Goal: Use online tool/utility: Utilize a website feature to perform a specific function

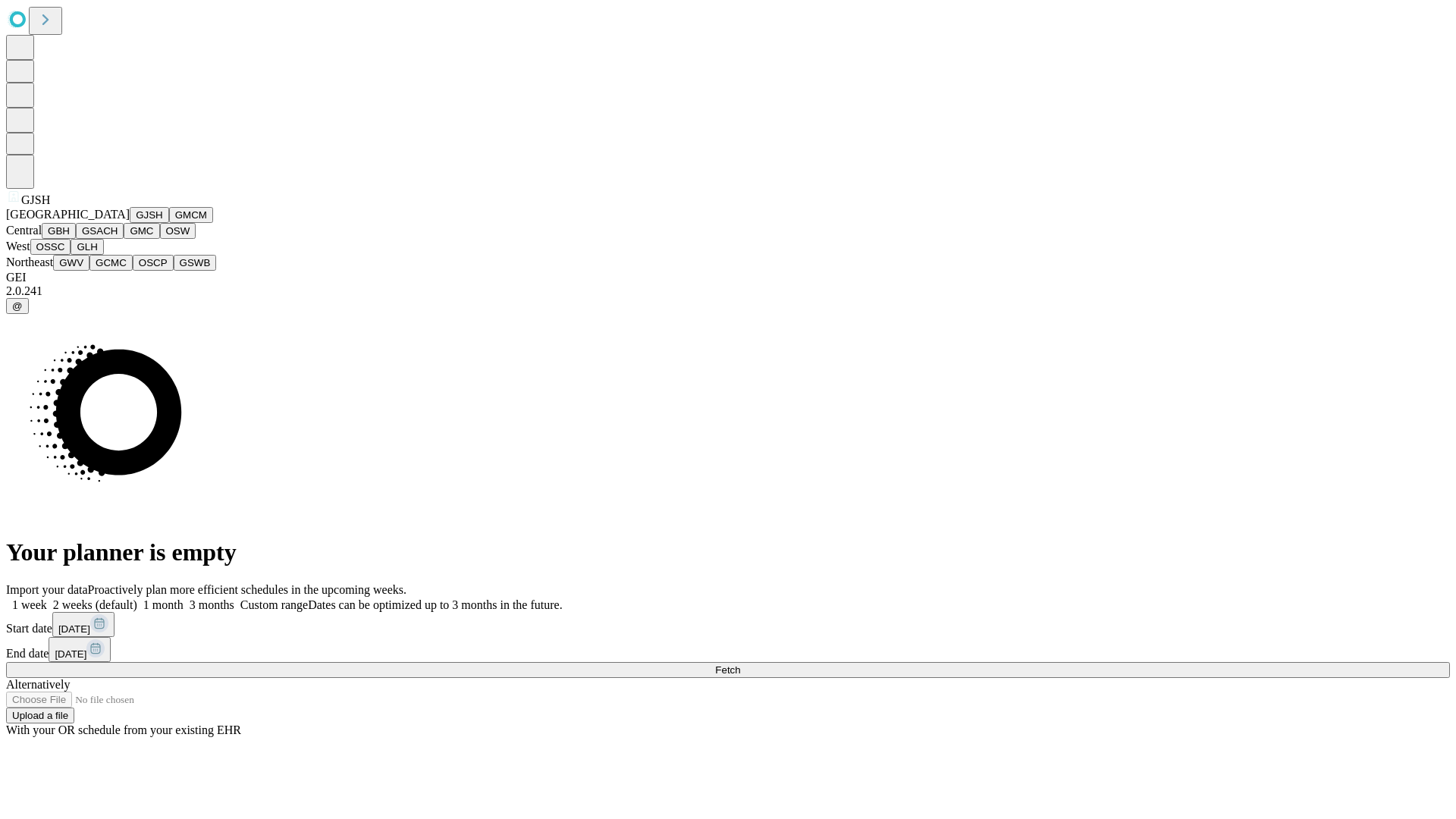
click at [130, 223] on button "GJSH" at bounding box center [149, 215] width 39 height 16
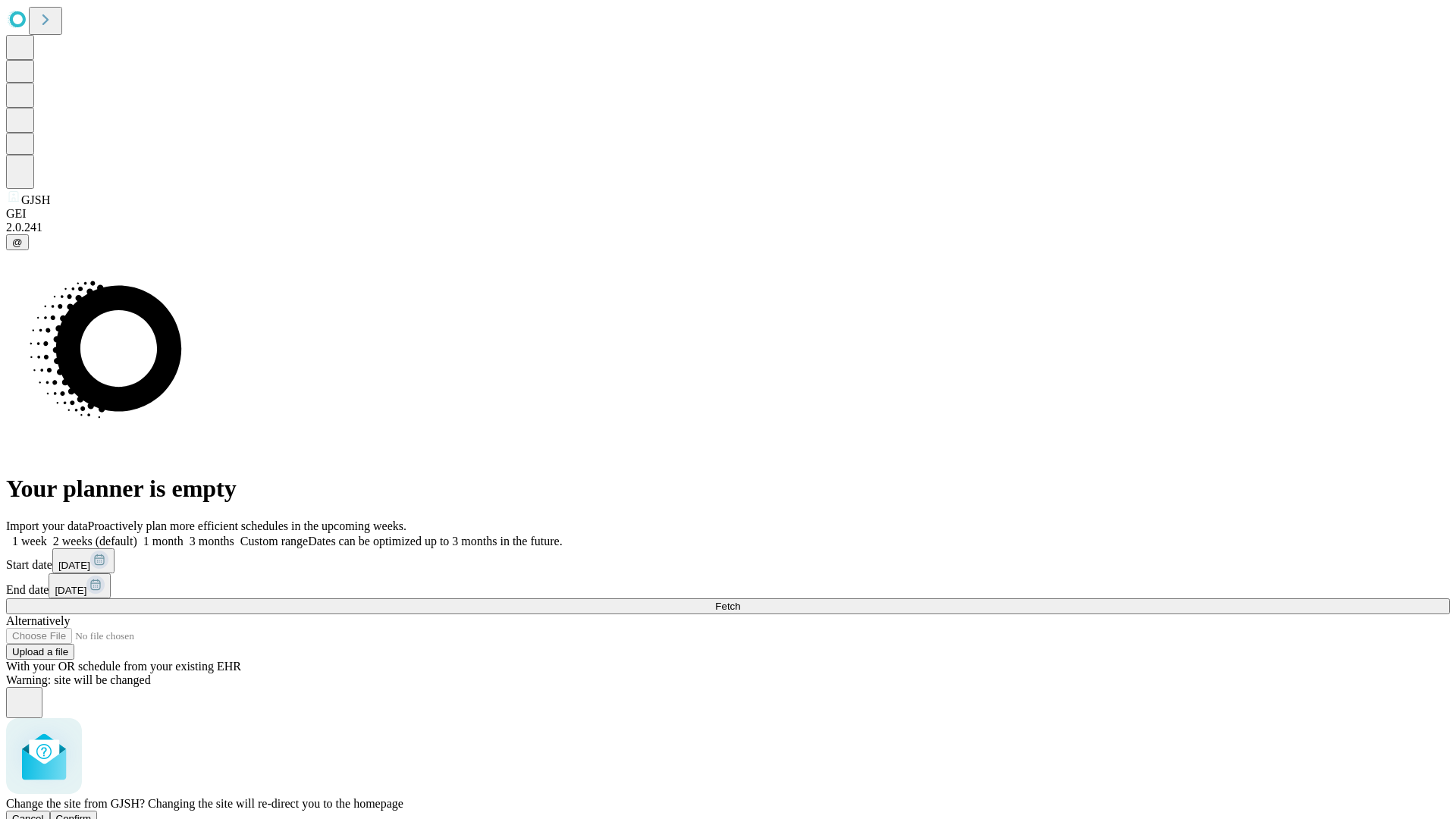
click at [91, 813] on span "Confirm" at bounding box center [74, 818] width 36 height 12
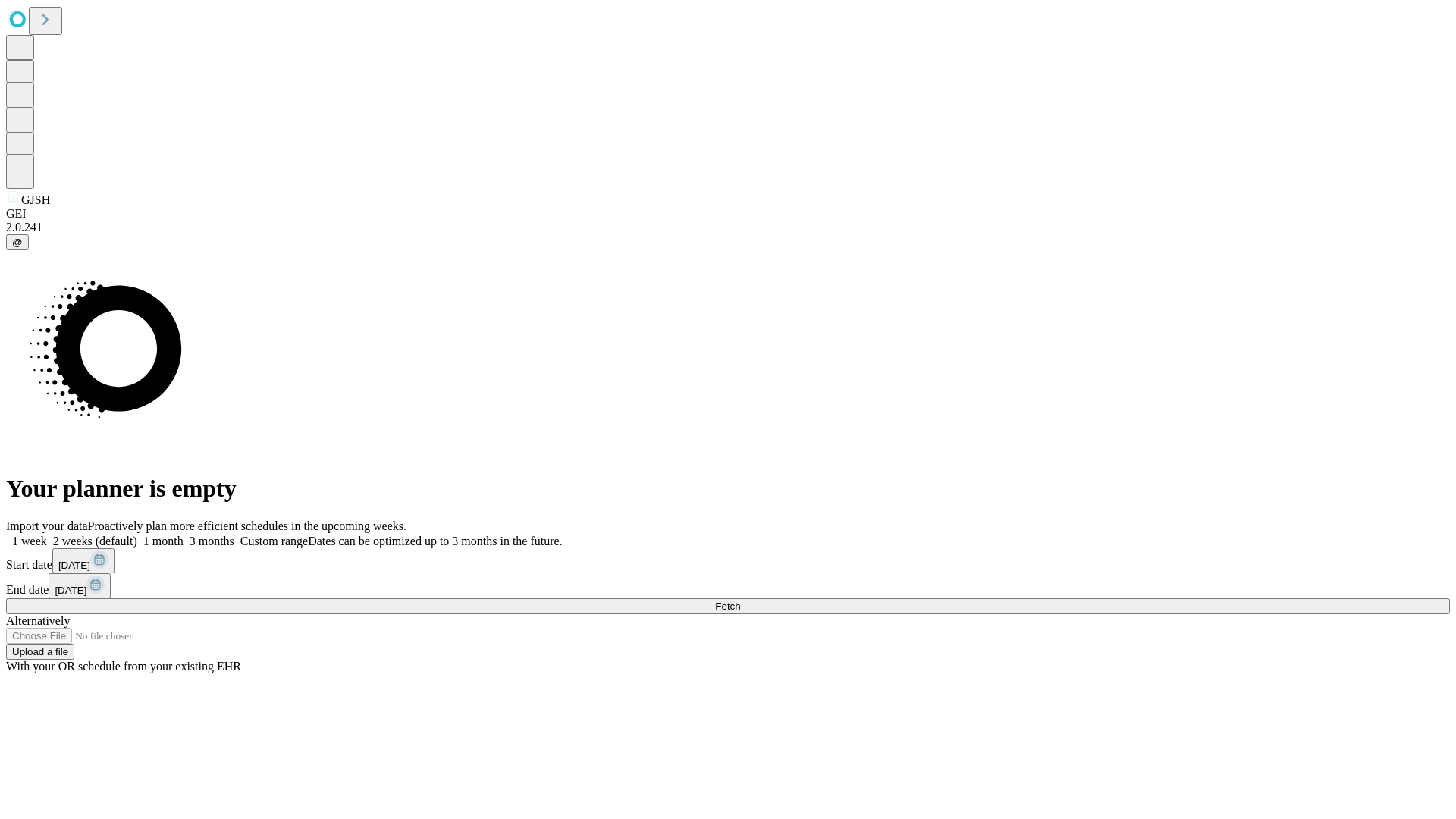
click at [184, 535] on label "1 month" at bounding box center [161, 541] width 46 height 13
click at [740, 600] on span "Fetch" at bounding box center [728, 606] width 25 height 12
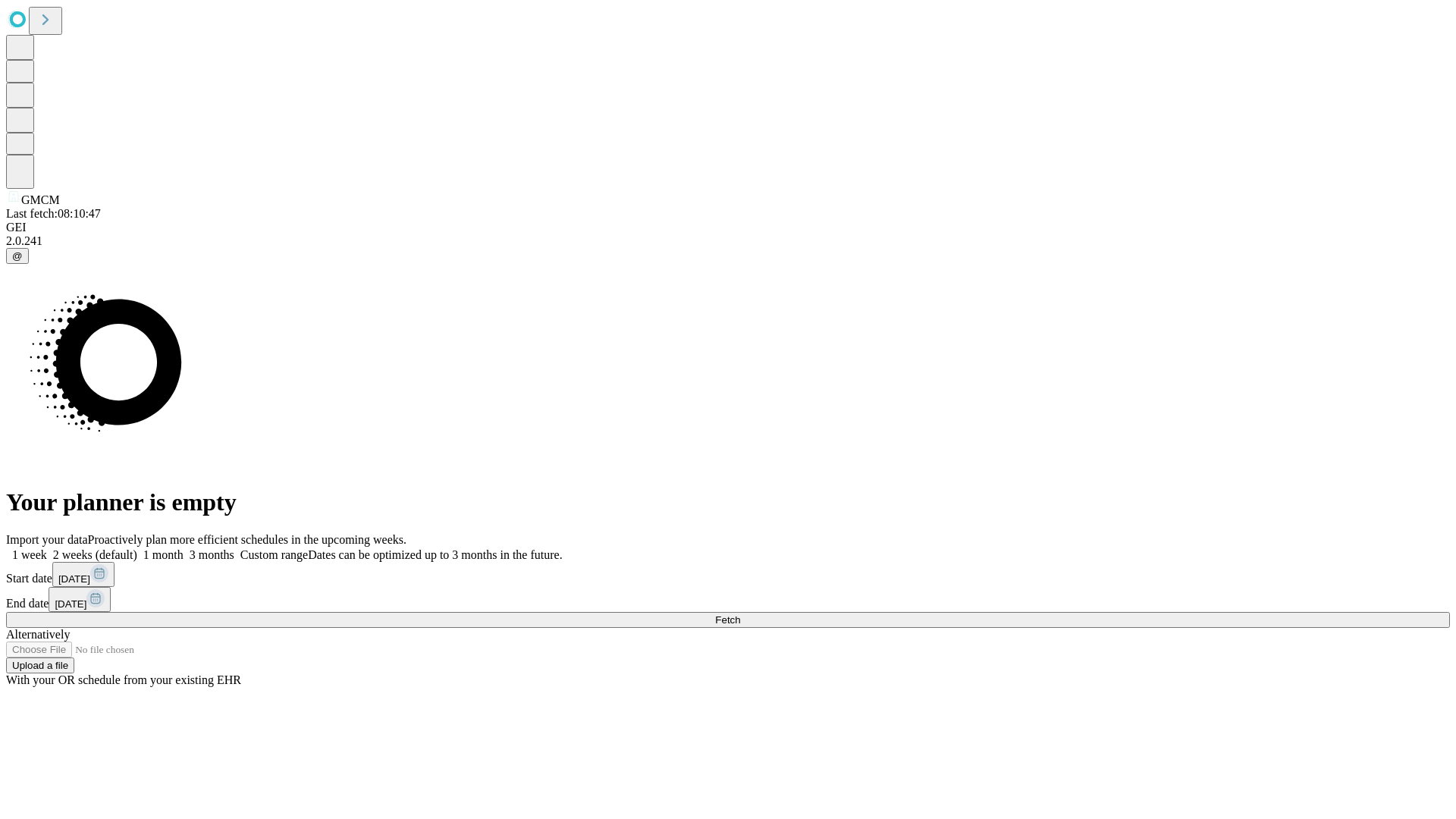
click at [184, 548] on label "1 month" at bounding box center [161, 554] width 46 height 13
click at [740, 615] on span "Fetch" at bounding box center [728, 620] width 25 height 12
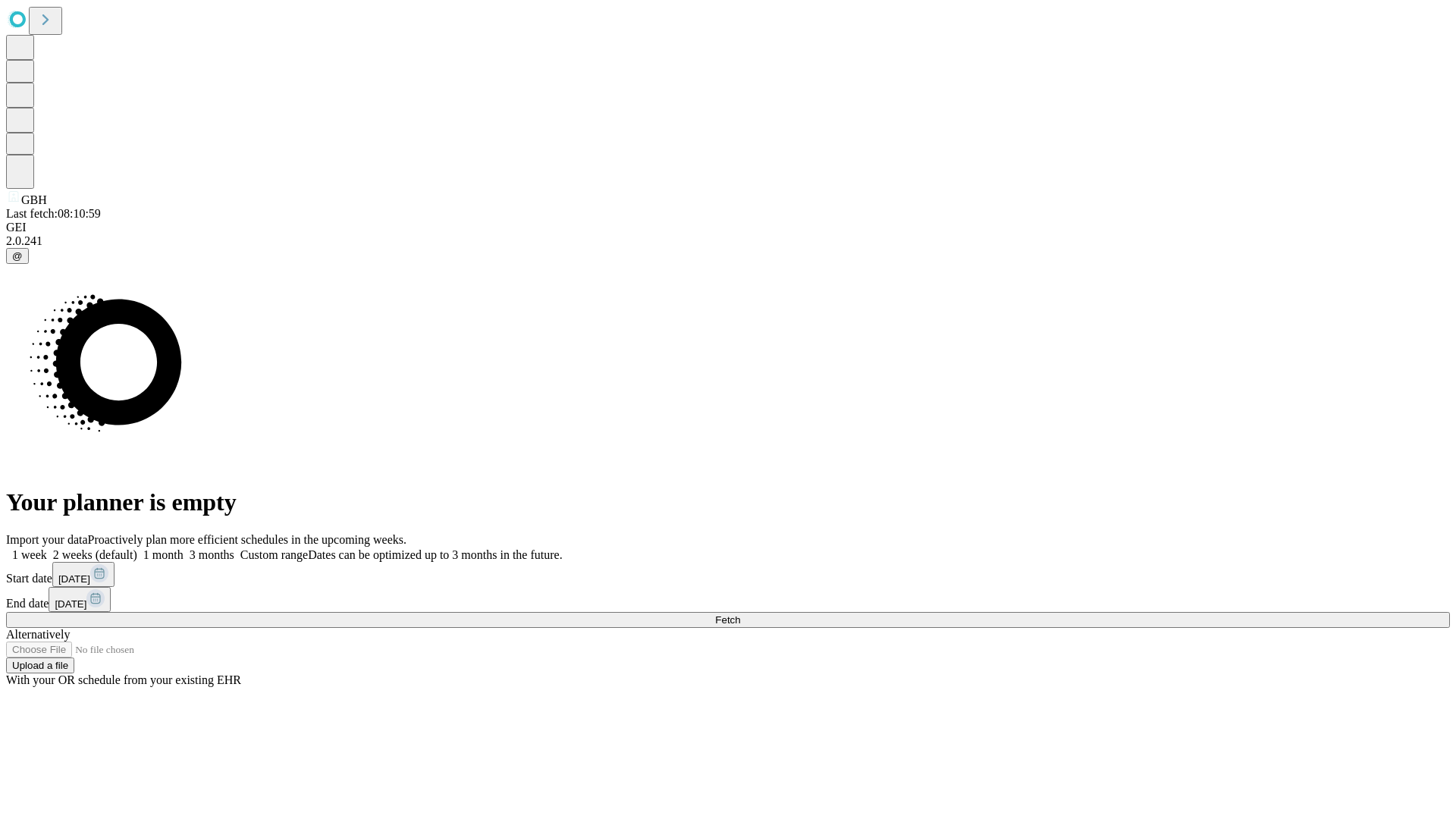
click at [184, 548] on label "1 month" at bounding box center [161, 554] width 46 height 13
click at [740, 615] on span "Fetch" at bounding box center [728, 620] width 25 height 12
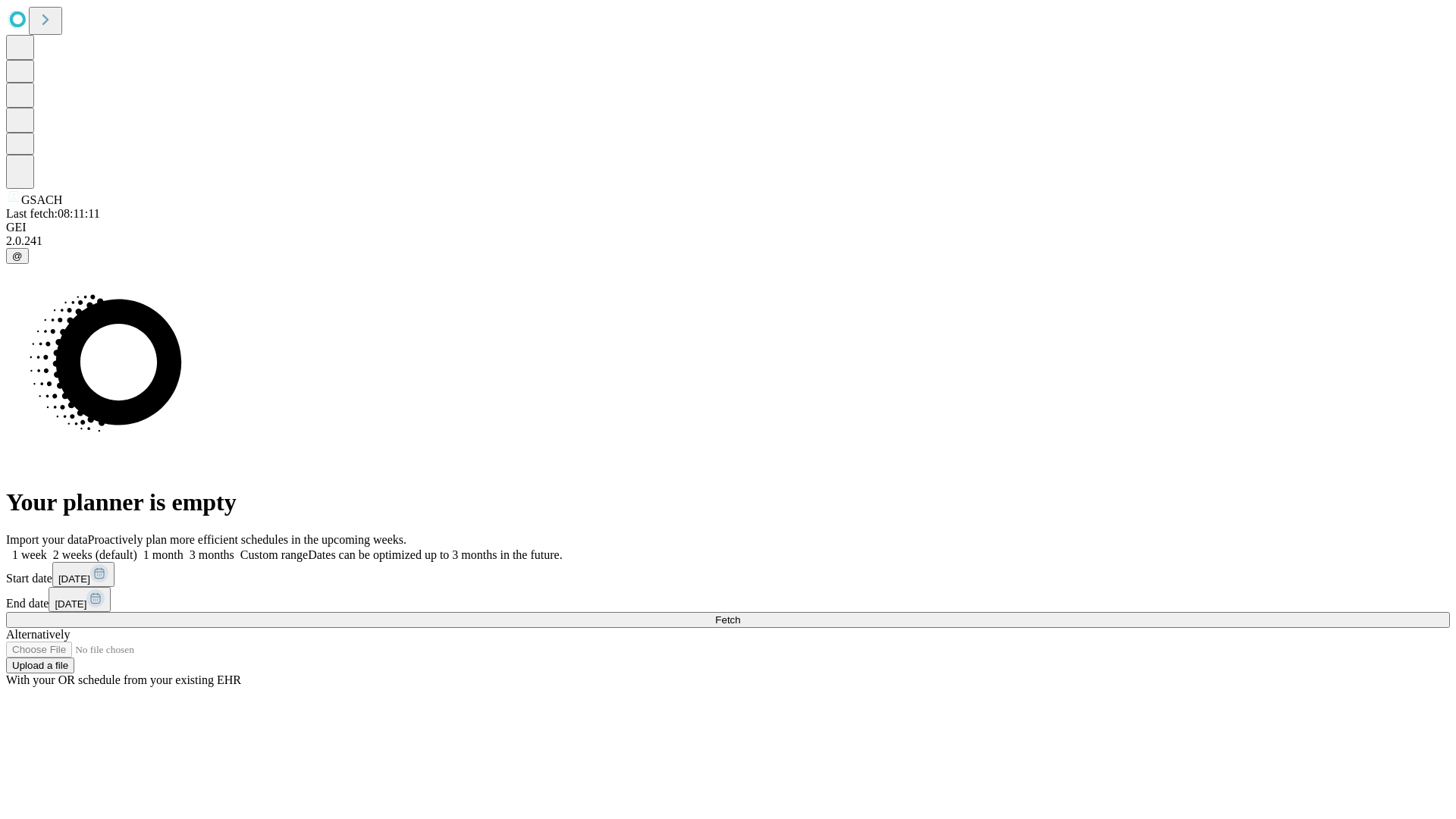
click at [740, 615] on span "Fetch" at bounding box center [728, 620] width 25 height 12
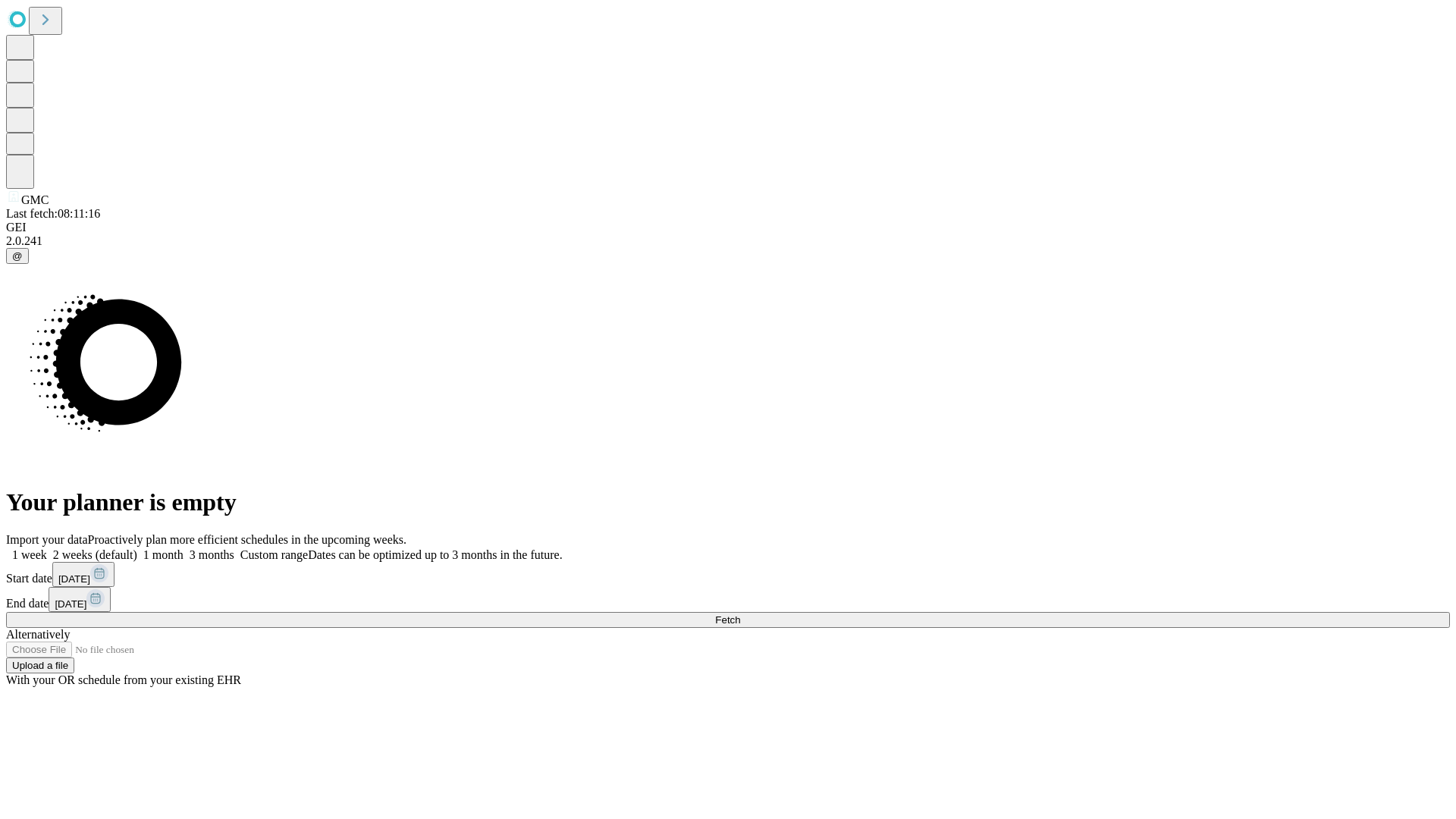
click at [184, 548] on label "1 month" at bounding box center [161, 554] width 46 height 13
click at [740, 615] on span "Fetch" at bounding box center [728, 620] width 25 height 12
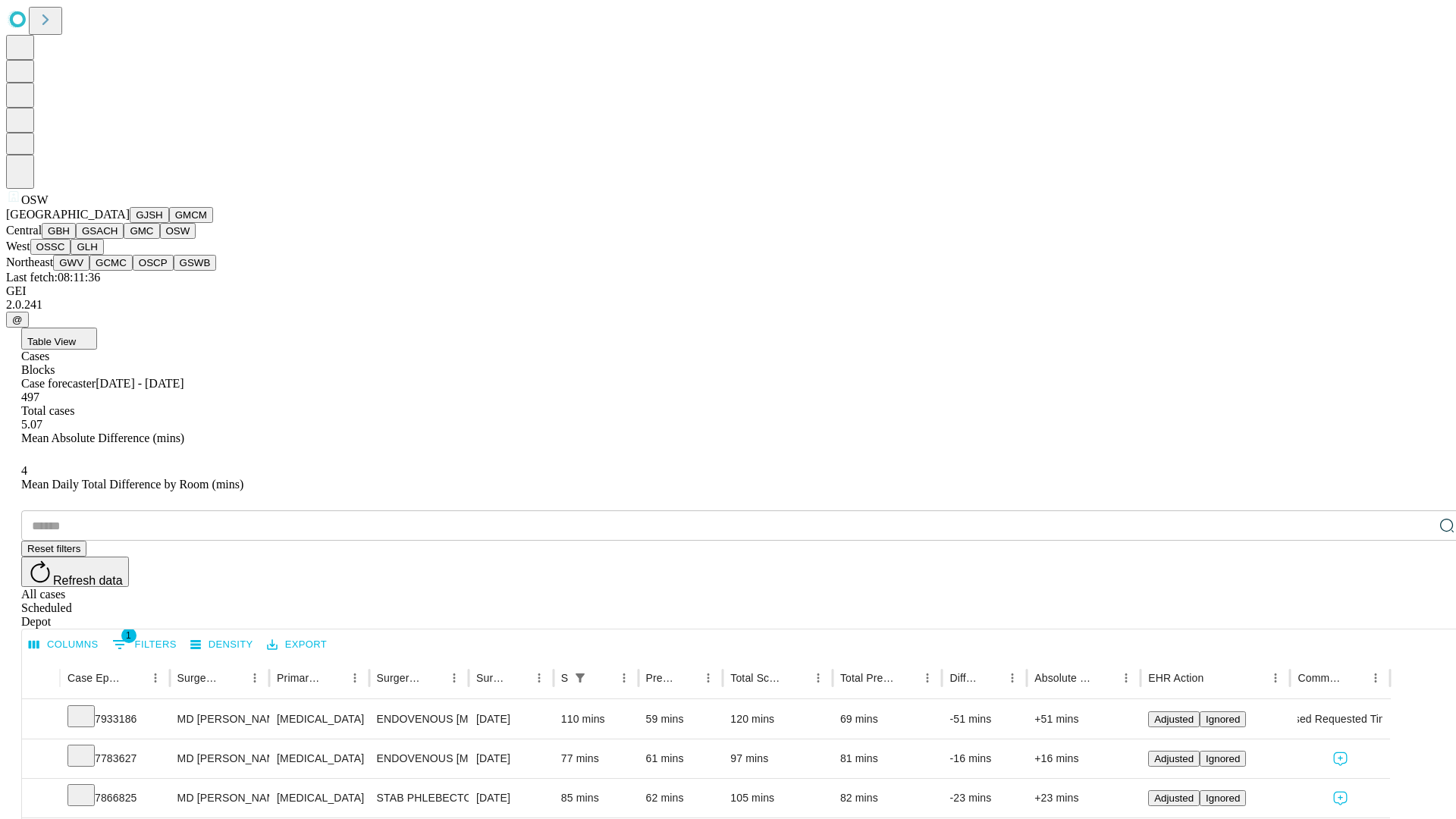
click at [71, 255] on button "OSSC" at bounding box center [51, 247] width 41 height 16
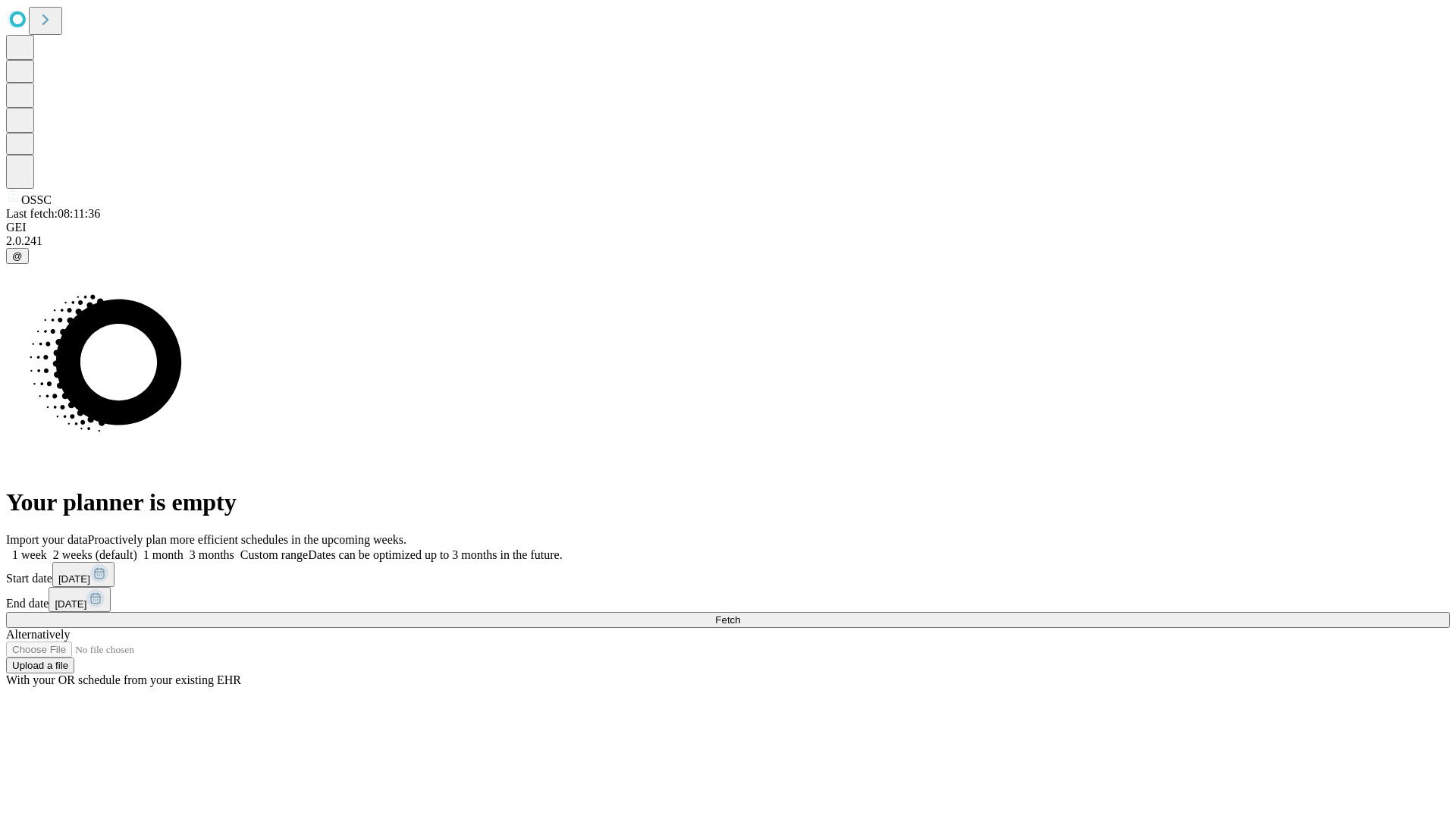
click at [740, 615] on span "Fetch" at bounding box center [728, 620] width 25 height 12
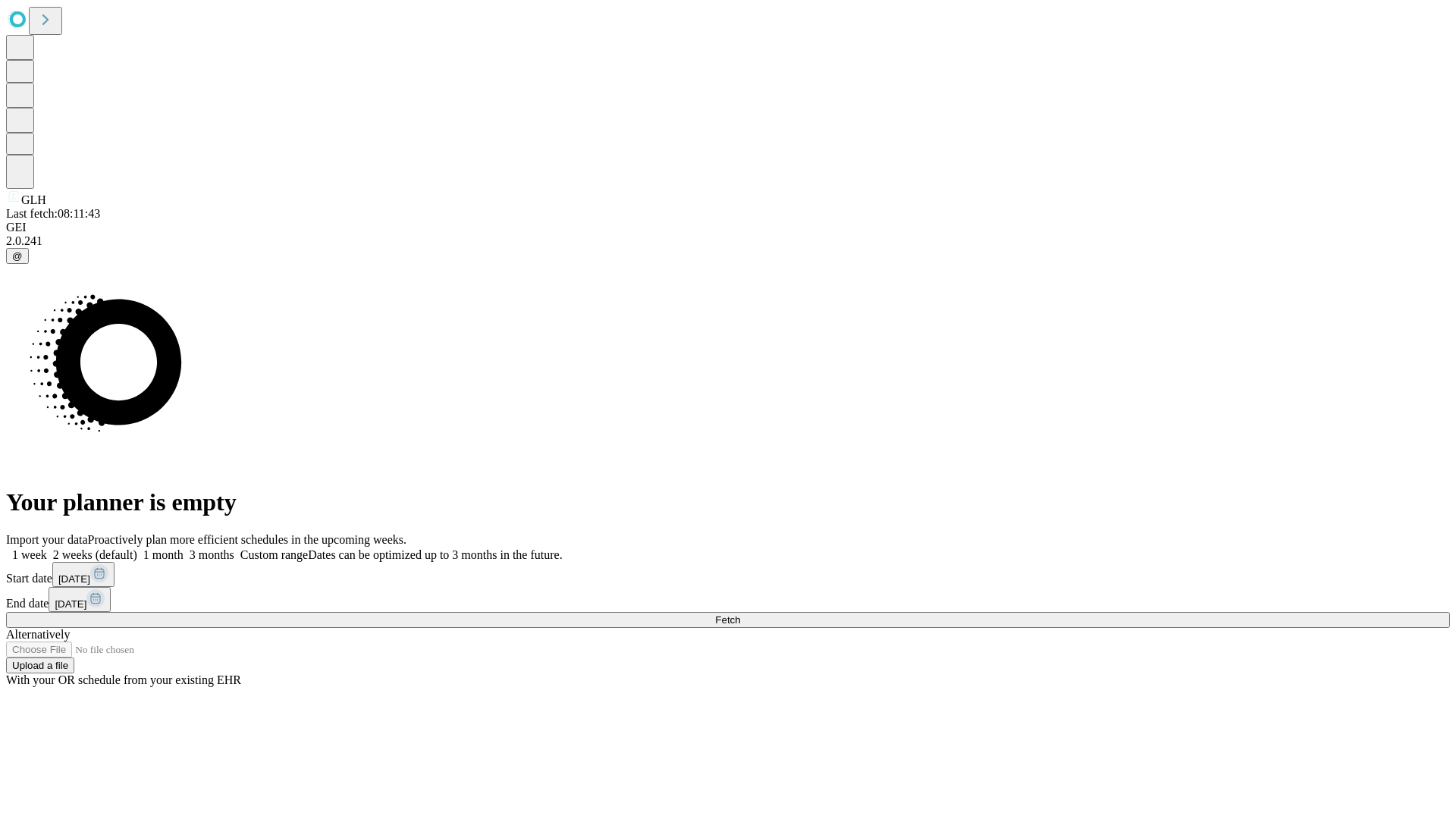
click at [184, 548] on label "1 month" at bounding box center [161, 554] width 46 height 13
click at [740, 615] on span "Fetch" at bounding box center [728, 620] width 25 height 12
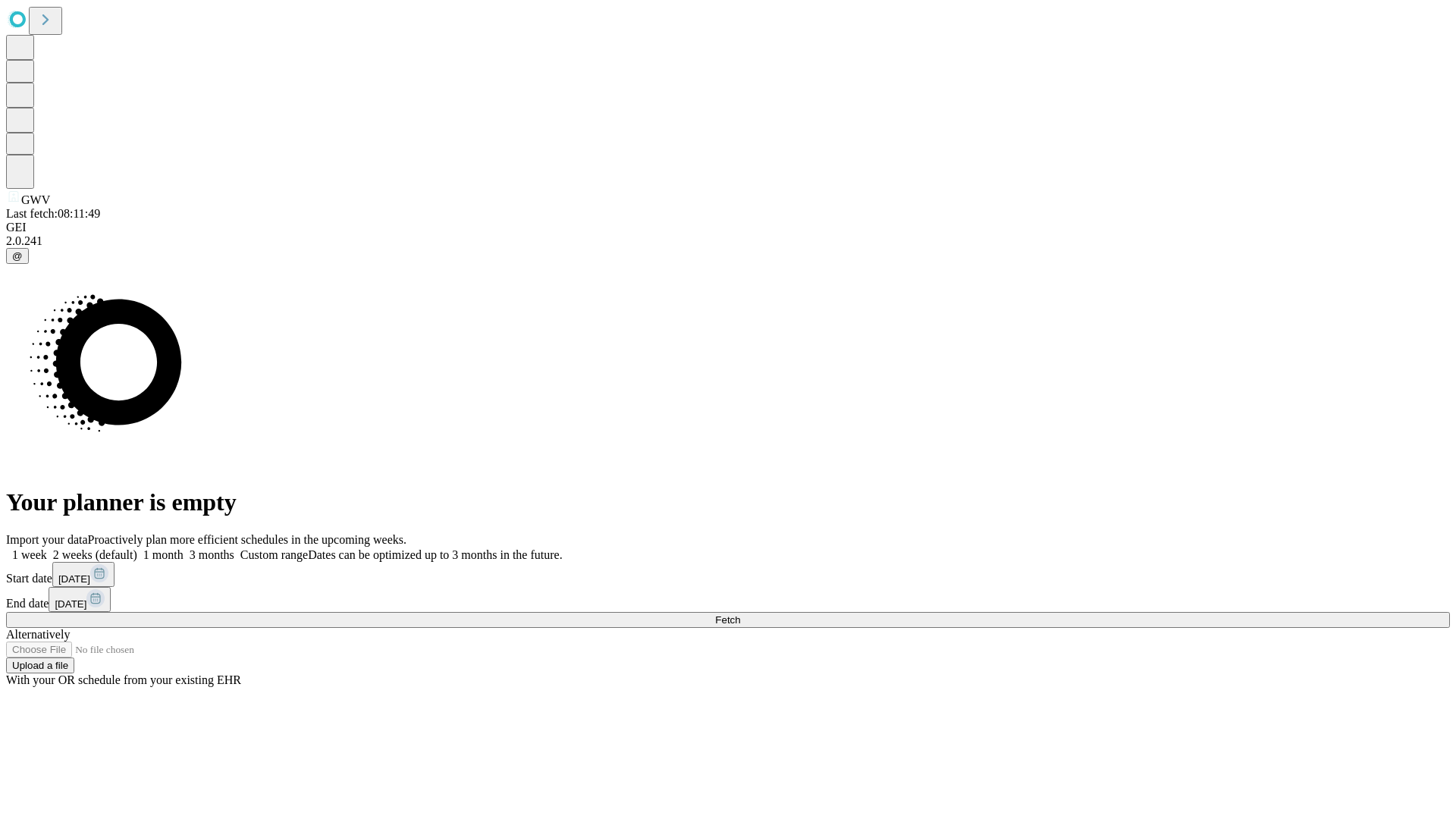
click at [184, 548] on label "1 month" at bounding box center [161, 554] width 46 height 13
click at [740, 615] on span "Fetch" at bounding box center [728, 620] width 25 height 12
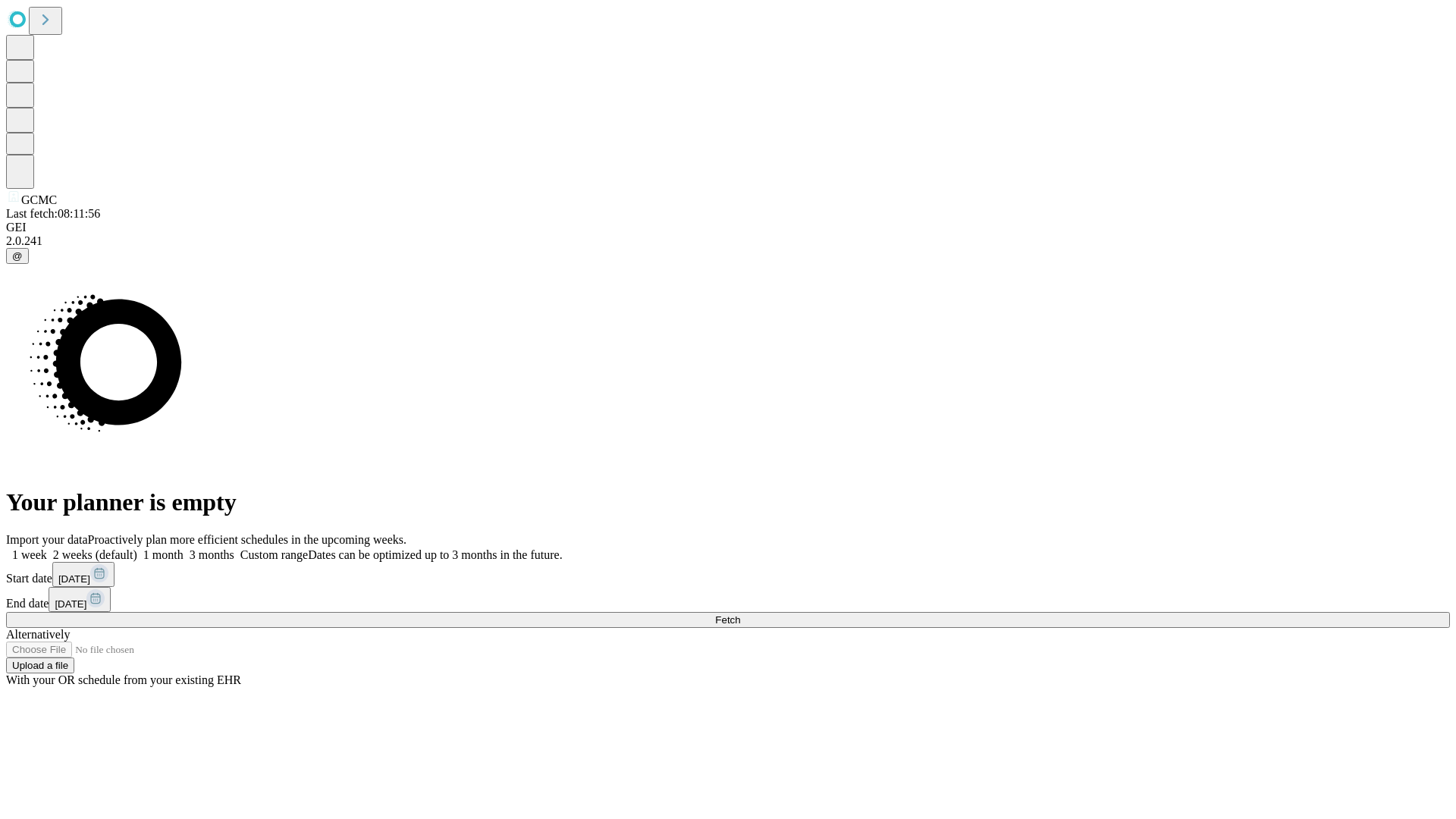
click at [184, 548] on label "1 month" at bounding box center [161, 554] width 46 height 13
click at [740, 615] on span "Fetch" at bounding box center [728, 620] width 25 height 12
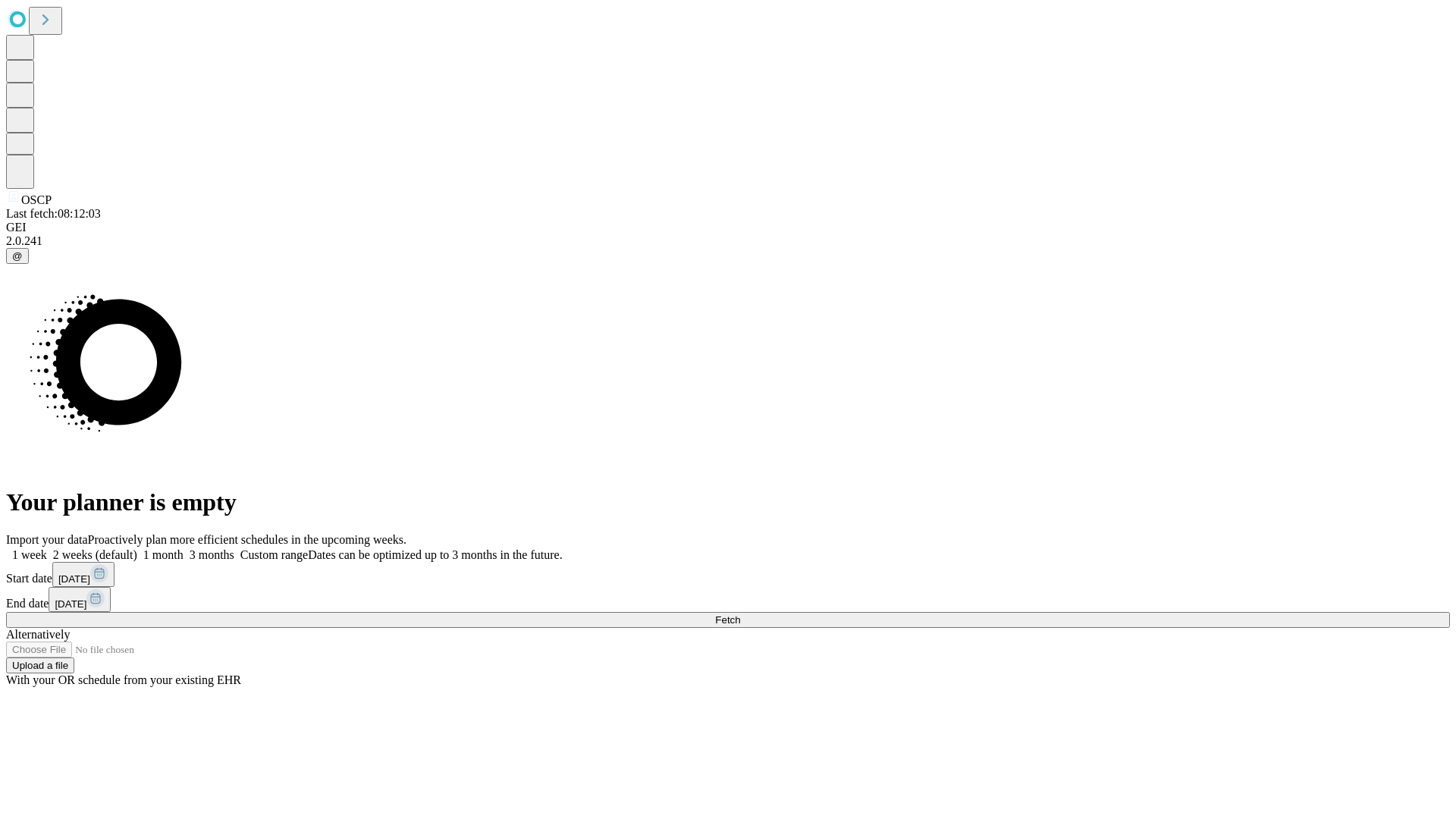
click at [184, 548] on label "1 month" at bounding box center [161, 554] width 46 height 13
click at [740, 615] on span "Fetch" at bounding box center [728, 620] width 25 height 12
